Goal: Submit feedback/report problem

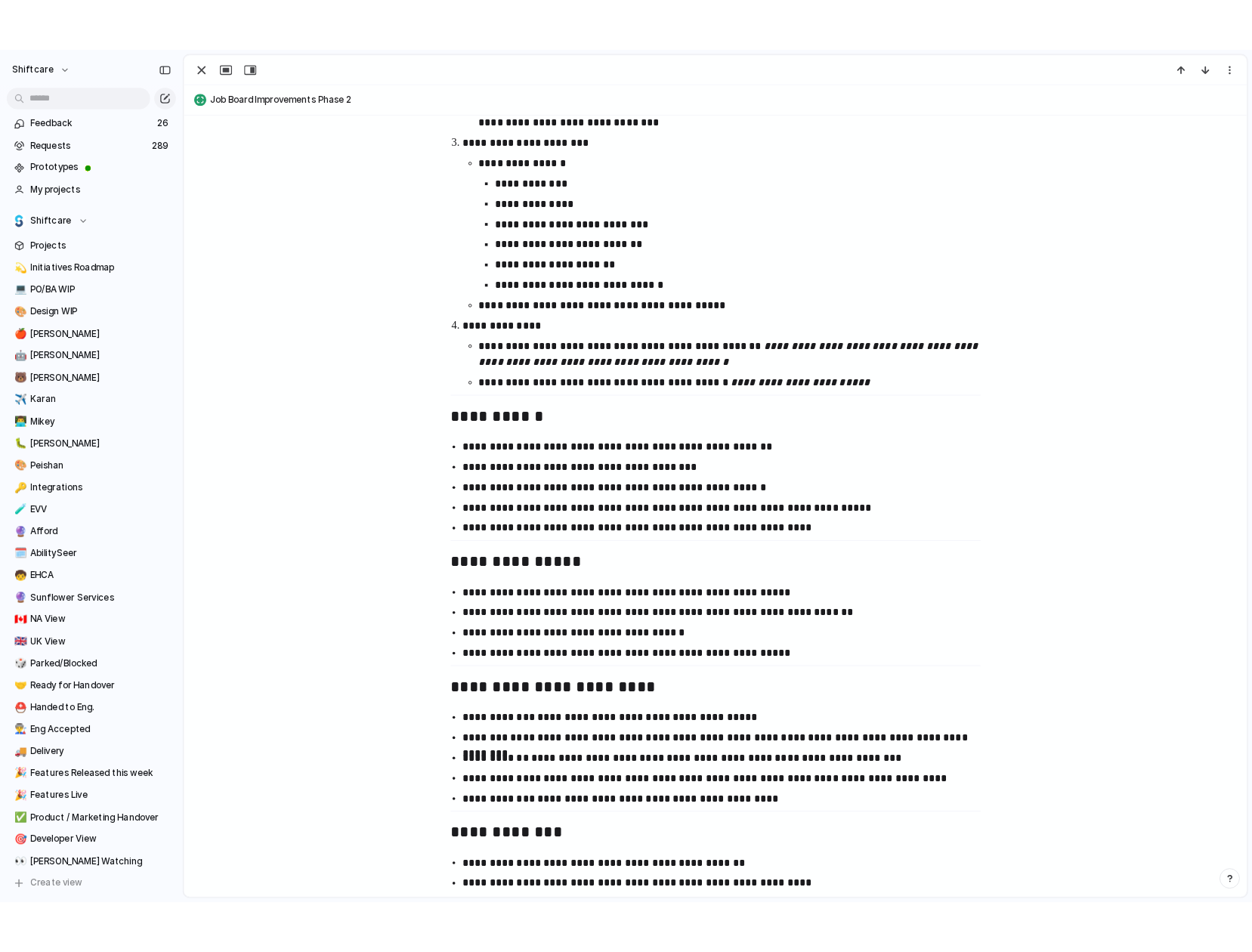
scroll to position [1819, 0]
